Goal: Check status: Check status

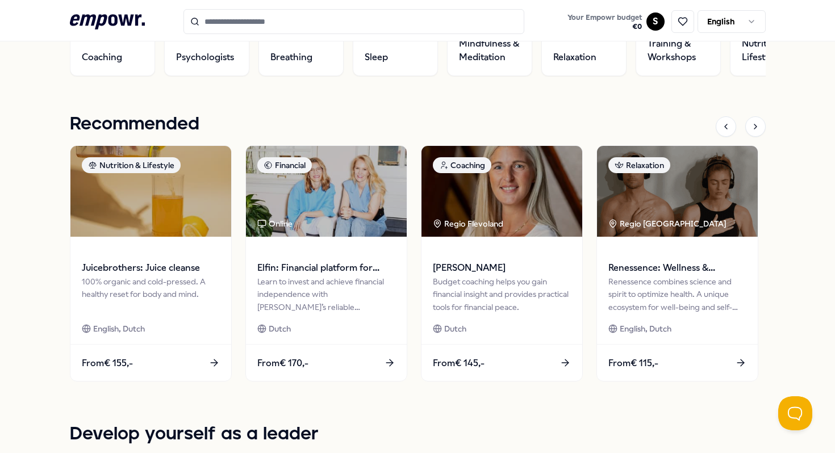
click at [173, 287] on div "100% organic and cold-pressed. A healthy reset for body and mind." at bounding box center [151, 294] width 138 height 38
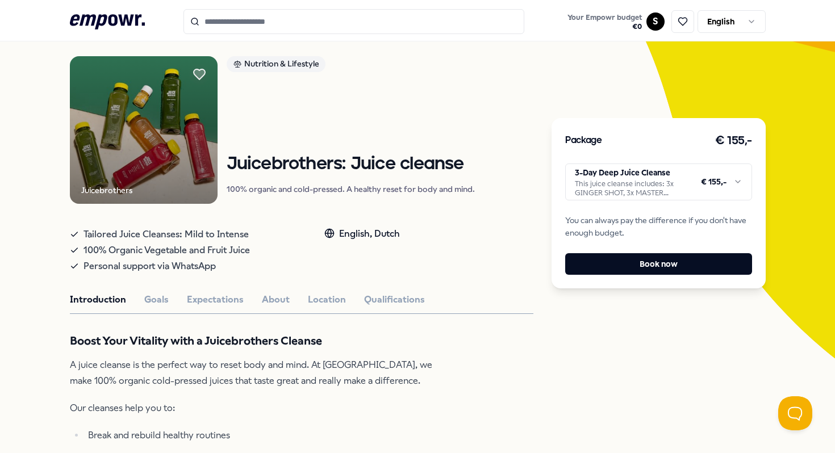
click at [635, 173] on html ".empowr-logo_svg__cls-1{fill:#03032f} Your Empowr budget € 0 S English All cate…" at bounding box center [417, 226] width 835 height 453
click at [715, 181] on html ".empowr-logo_svg__cls-1{fill:#03032f} Your Empowr budget € 0 S English All cate…" at bounding box center [417, 226] width 835 height 453
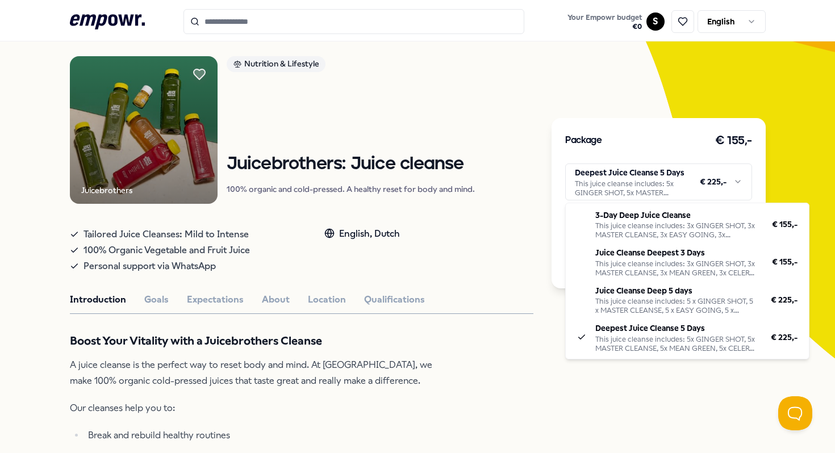
click at [501, 289] on html ".empowr-logo_svg__cls-1{fill:#03032f} Your Empowr budget € 0 S English All cate…" at bounding box center [417, 226] width 835 height 453
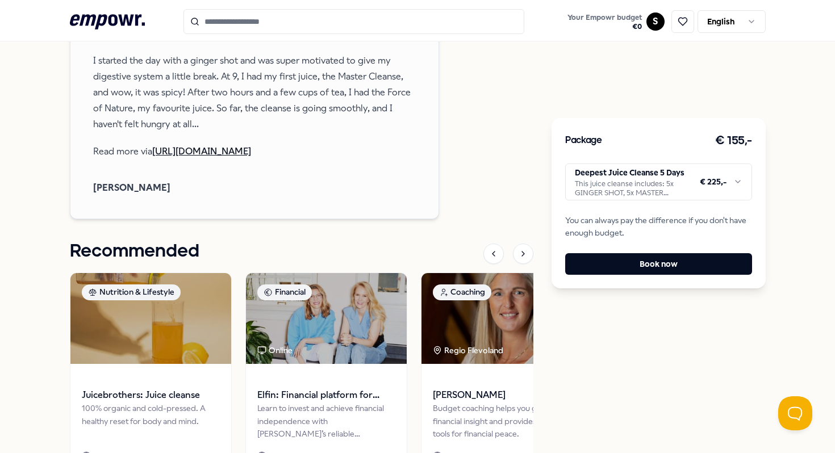
scroll to position [1112, 0]
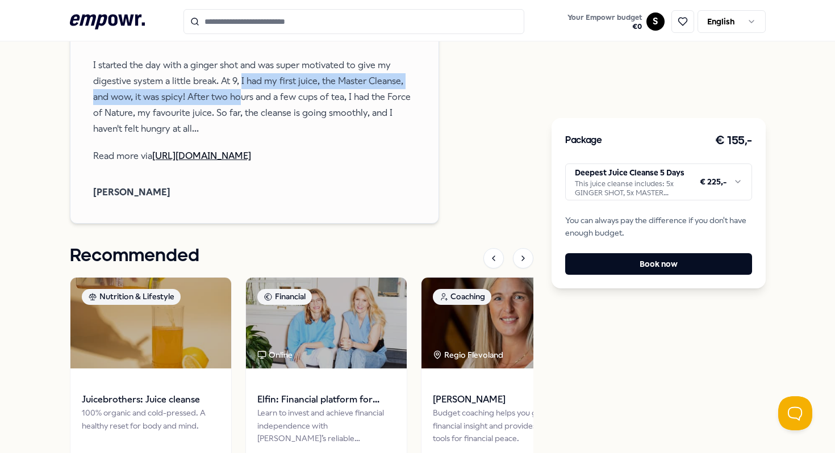
drag, startPoint x: 239, startPoint y: 162, endPoint x: 239, endPoint y: 172, distance: 9.7
click at [239, 137] on p "I started the day with a ginger shot and was super motivated to give my digesti…" at bounding box center [254, 96] width 322 height 79
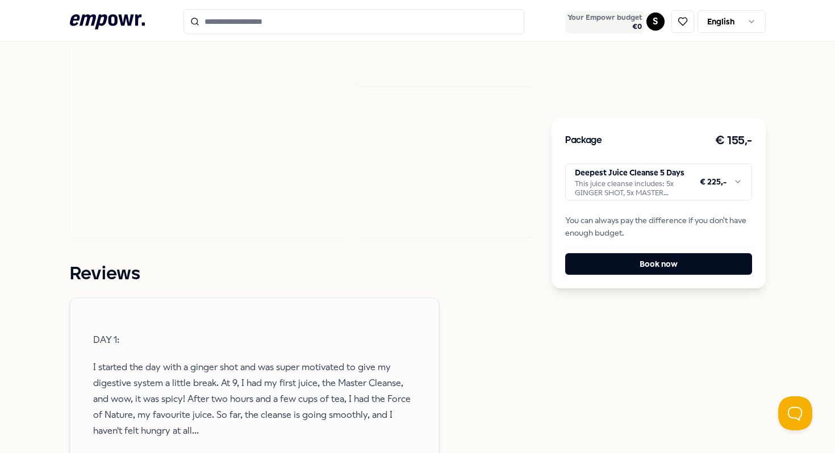
scroll to position [784, 0]
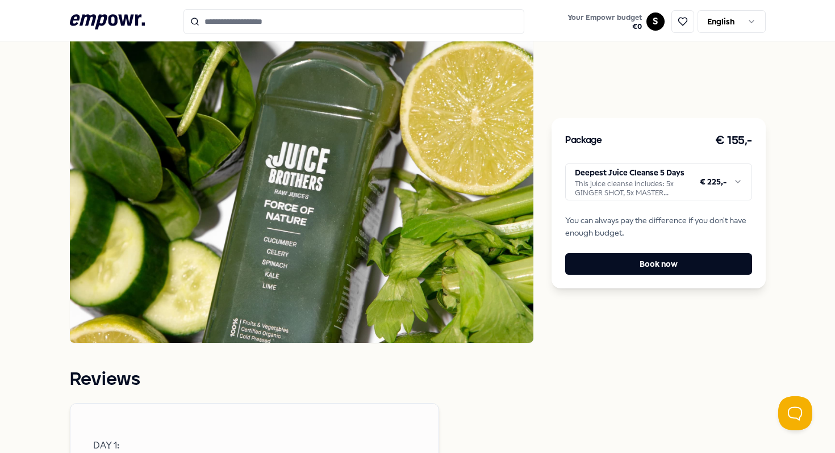
click at [651, 25] on html ".empowr-logo_svg__cls-1{fill:#03032f} Your Empowr budget € 0 S English All cate…" at bounding box center [417, 226] width 835 height 453
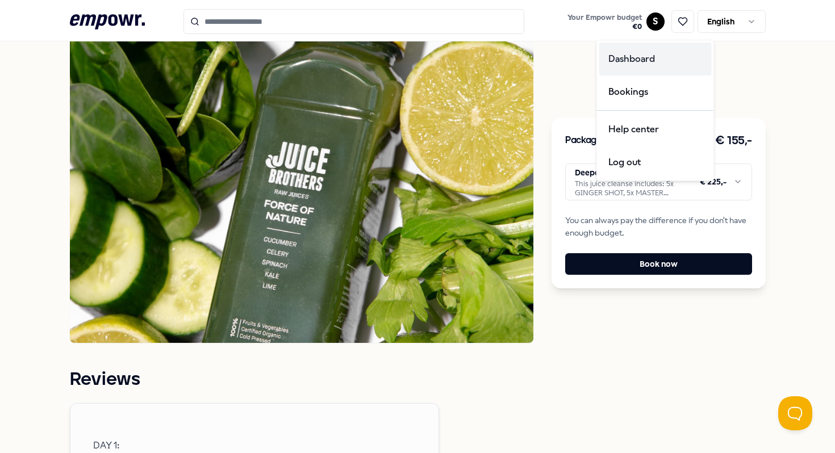
click at [630, 69] on div "Dashboard" at bounding box center [655, 59] width 112 height 33
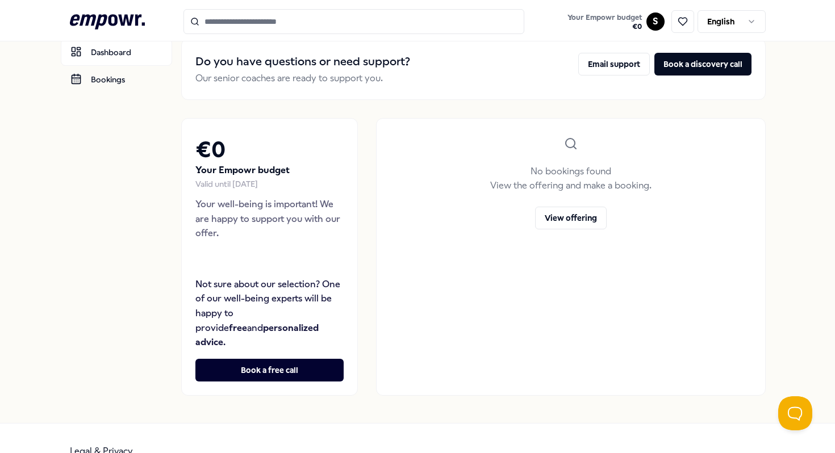
scroll to position [69, 0]
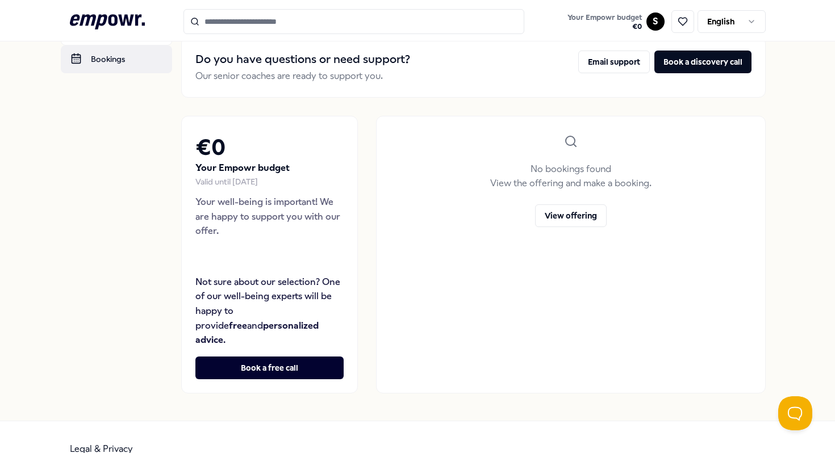
click at [103, 61] on link "Bookings" at bounding box center [116, 58] width 111 height 27
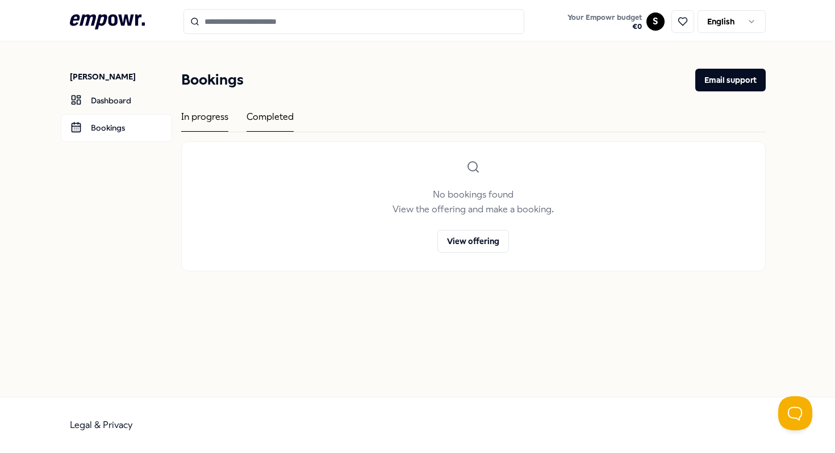
click at [283, 110] on div "Completed" at bounding box center [269, 121] width 47 height 22
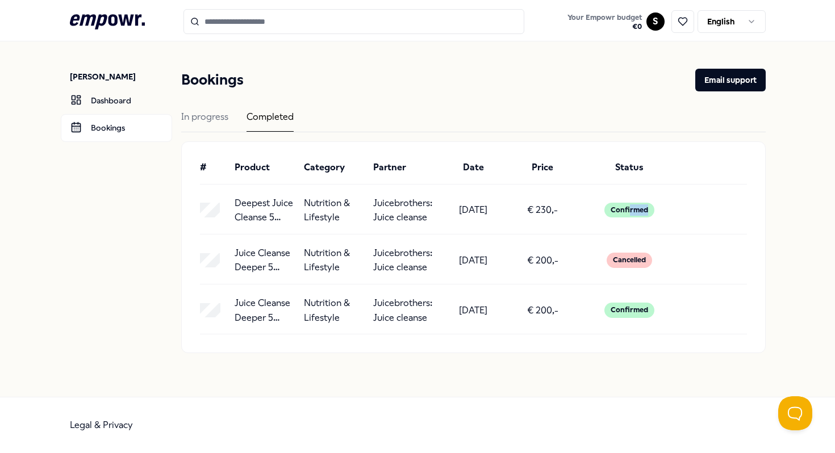
drag, startPoint x: 630, startPoint y: 212, endPoint x: 678, endPoint y: 204, distance: 48.9
click at [677, 204] on div "Deepest Juice Cleanse 5 Days Nutrition & Lifestyle Juicebrothers: Juice cleanse…" at bounding box center [473, 210] width 547 height 29
click at [678, 204] on div "Deepest Juice Cleanse 5 Days Nutrition & Lifestyle Juicebrothers: Juice cleanse…" at bounding box center [473, 210] width 547 height 29
drag, startPoint x: 613, startPoint y: 208, endPoint x: 603, endPoint y: 208, distance: 10.2
click at [611, 208] on div "Confirmed" at bounding box center [629, 210] width 50 height 15
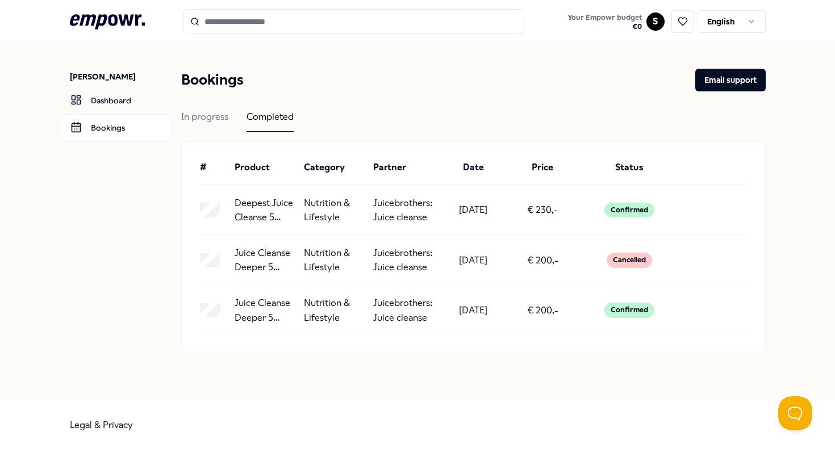
click at [657, 207] on div "Confirmed" at bounding box center [629, 210] width 95 height 29
drag, startPoint x: 558, startPoint y: 211, endPoint x: 305, endPoint y: 213, distance: 253.2
click at [308, 213] on div "Deepest Juice Cleanse 5 Days Nutrition & Lifestyle Juicebrothers: Juice cleanse…" at bounding box center [473, 210] width 547 height 29
click at [305, 213] on p "Nutrition & Lifestyle" at bounding box center [334, 210] width 60 height 29
click at [90, 14] on icon ".empowr-logo_svg__cls-1{fill:#03032f}" at bounding box center [107, 21] width 75 height 21
